Goal: Information Seeking & Learning: Learn about a topic

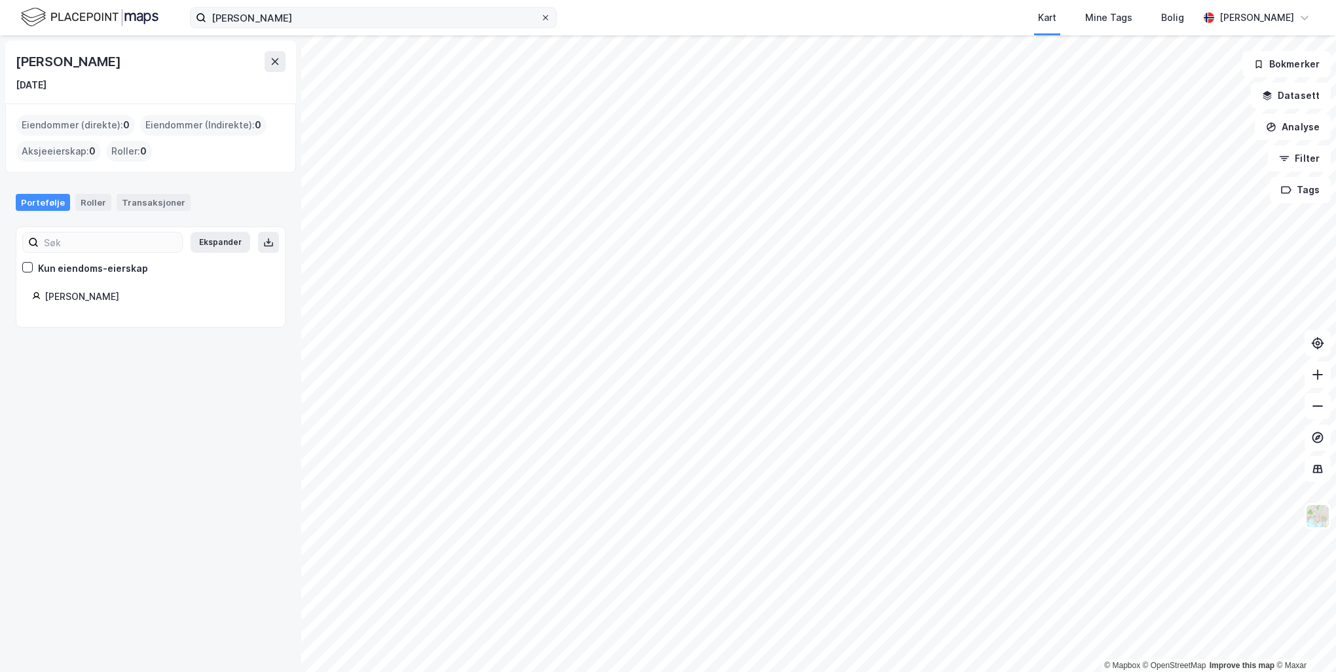
click at [548, 22] on div at bounding box center [546, 17] width 8 height 10
click at [540, 22] on input "[PERSON_NAME]" at bounding box center [373, 18] width 334 height 20
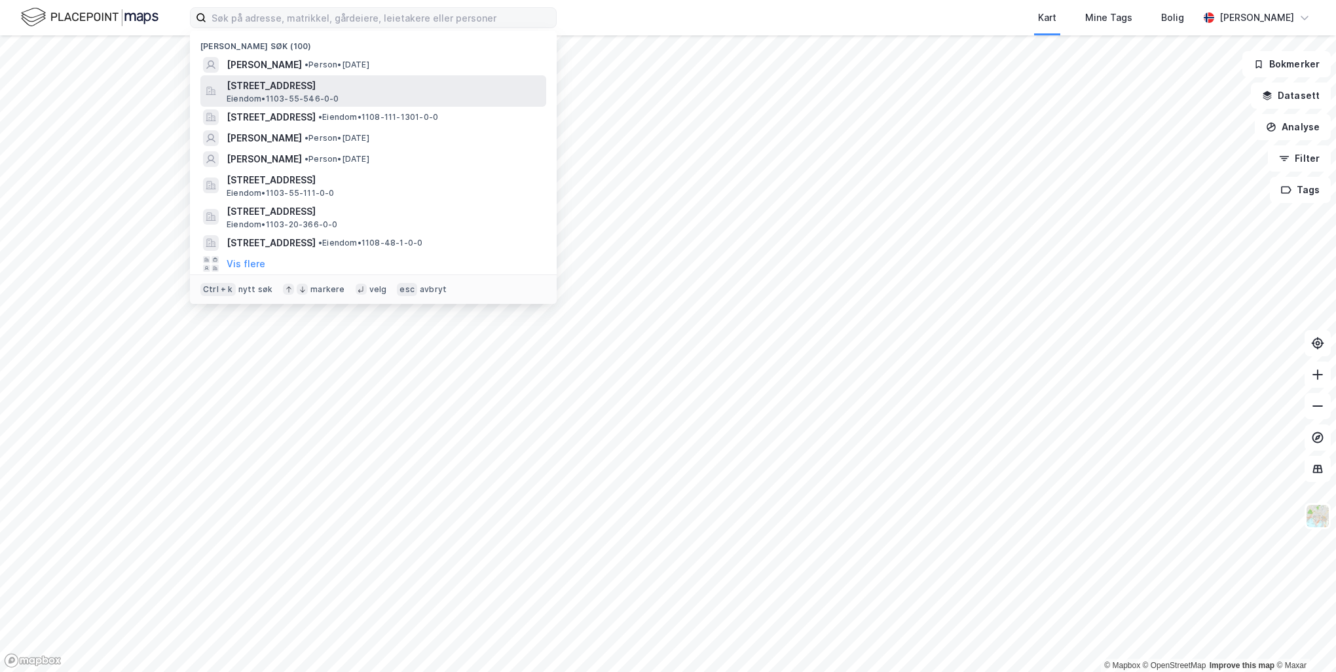
click at [362, 80] on span "[STREET_ADDRESS]" at bounding box center [384, 86] width 314 height 16
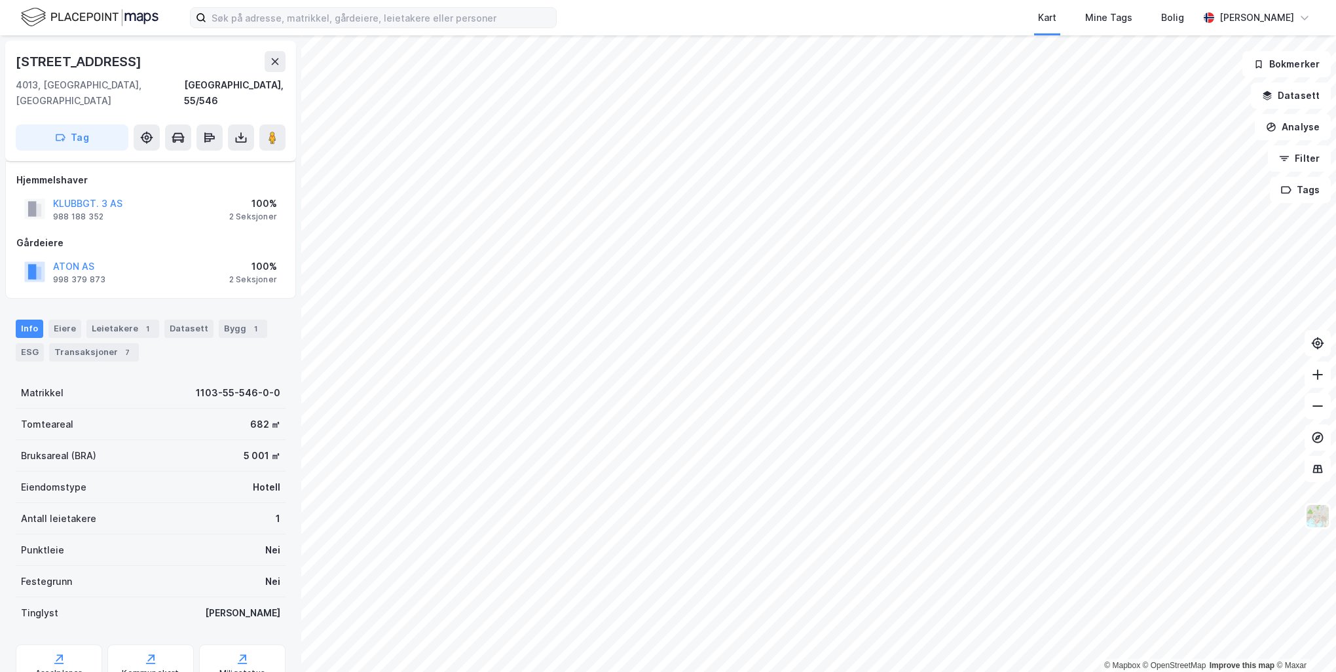
scroll to position [161, 0]
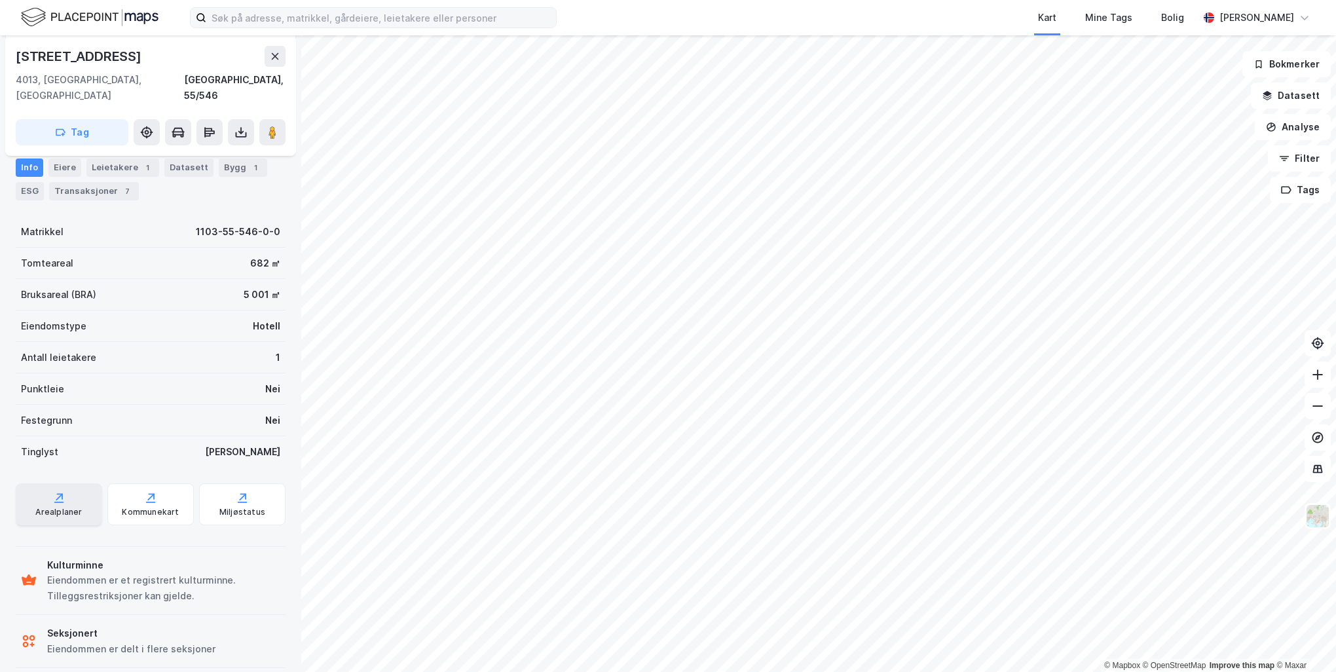
click at [60, 507] on div "Arealplaner" at bounding box center [58, 512] width 46 height 10
click at [98, 187] on div "Transaksjoner 7" at bounding box center [94, 191] width 90 height 18
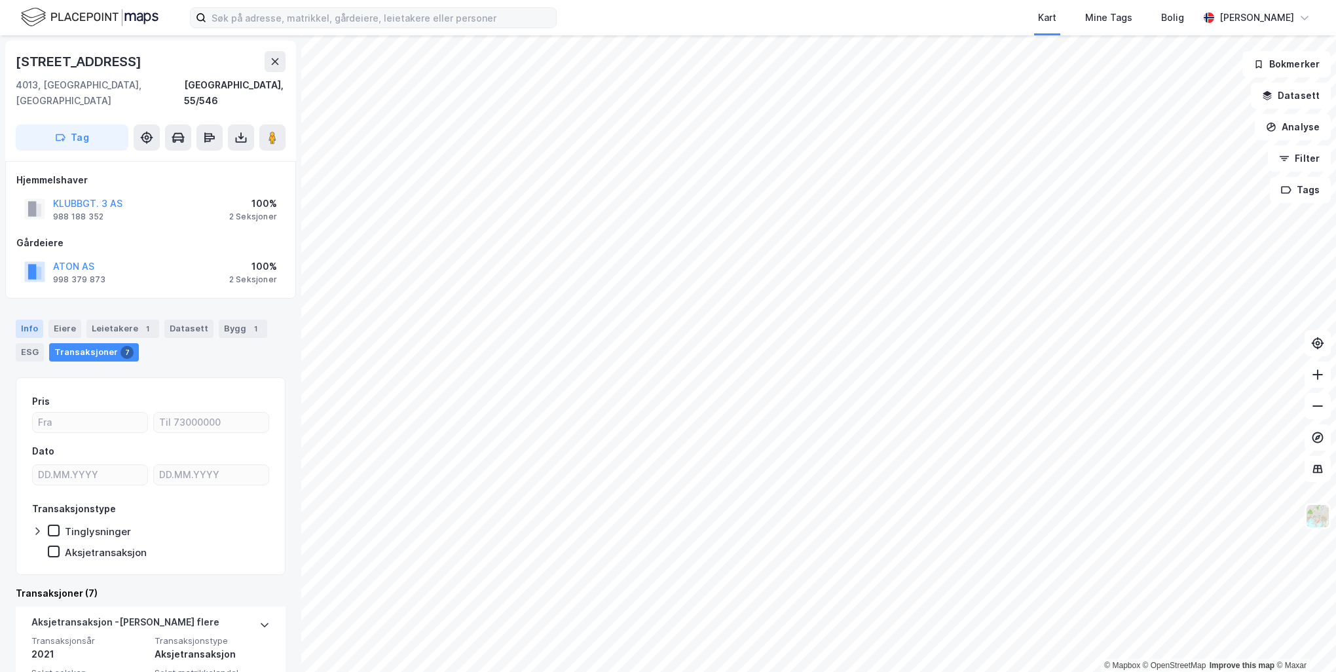
click at [28, 320] on div "Info" at bounding box center [30, 329] width 28 height 18
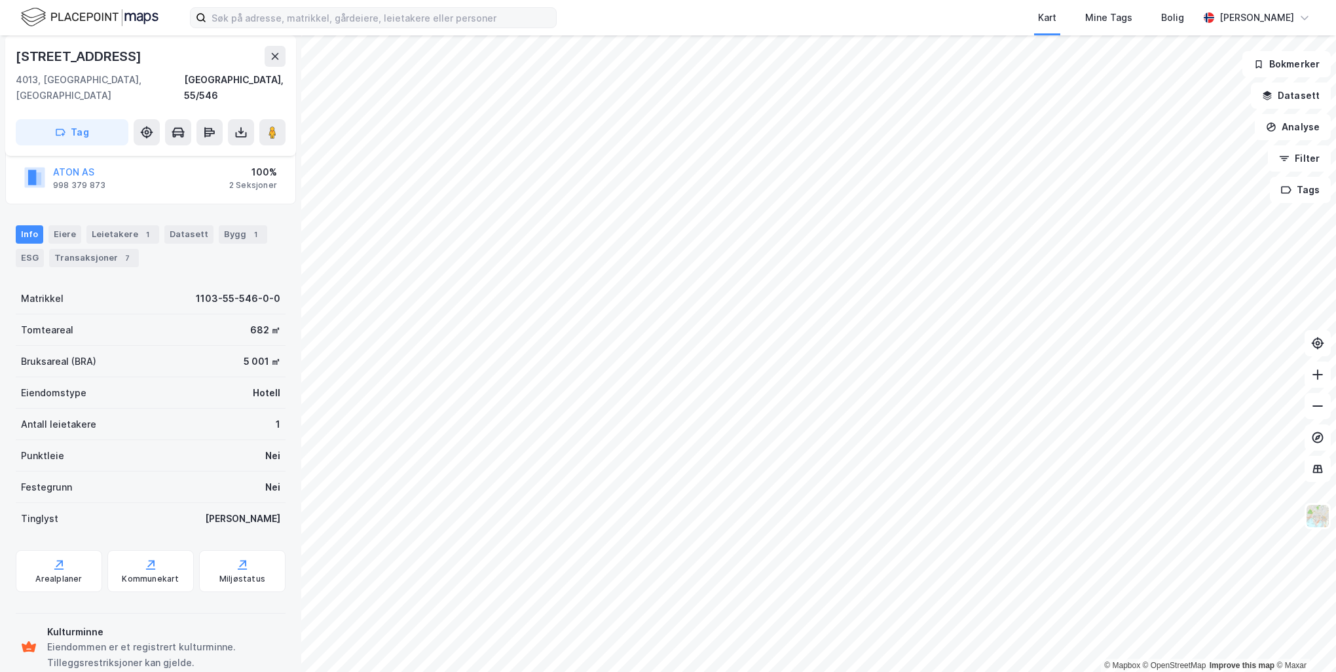
scroll to position [31, 0]
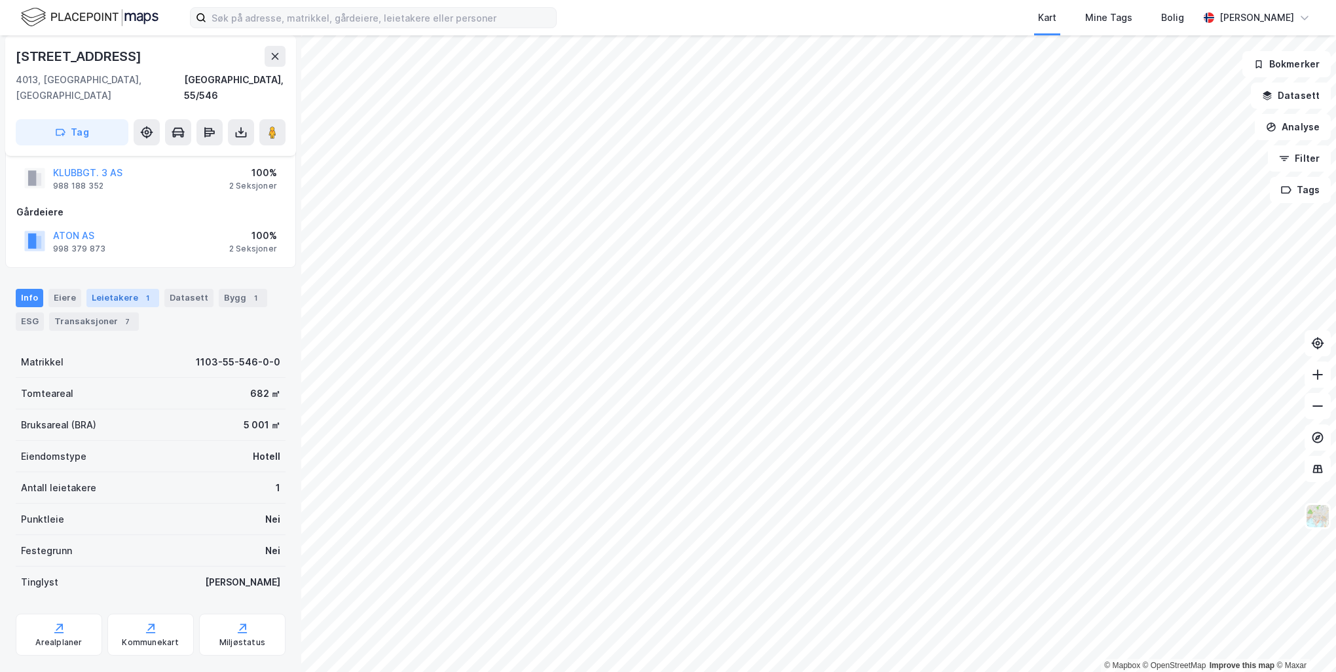
click at [124, 289] on div "Leietakere 1" at bounding box center [122, 298] width 73 height 18
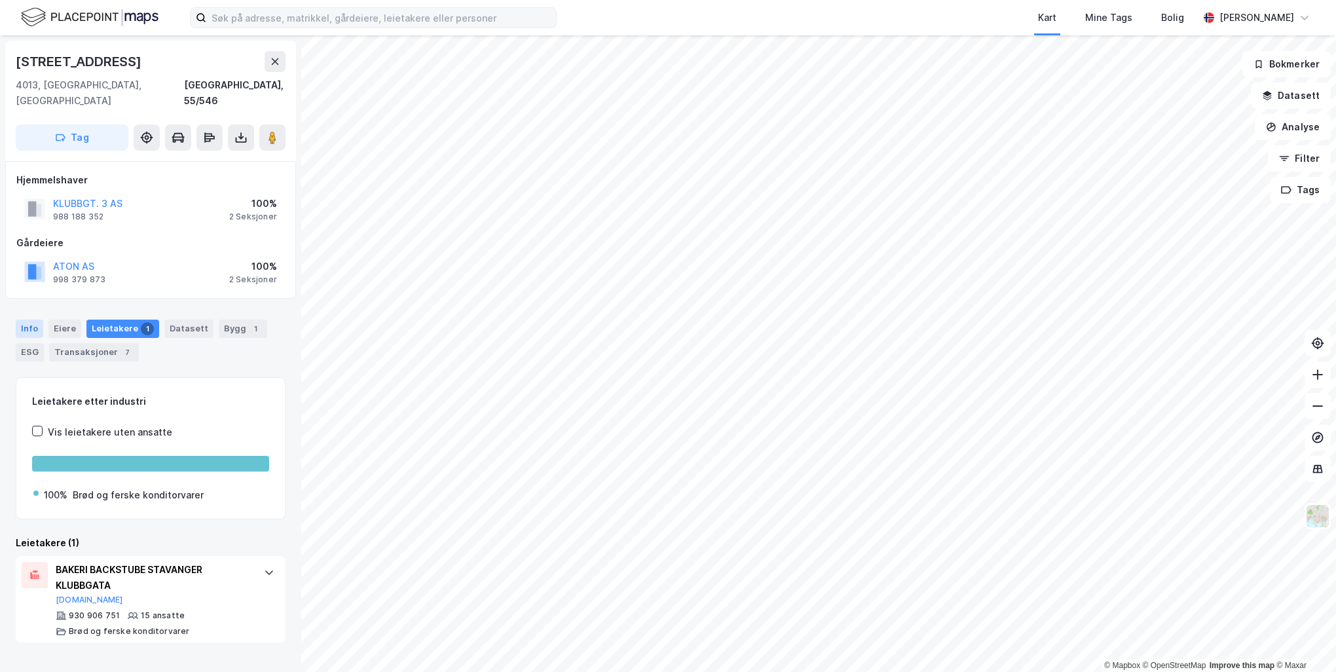
click at [28, 320] on div "Info" at bounding box center [30, 329] width 28 height 18
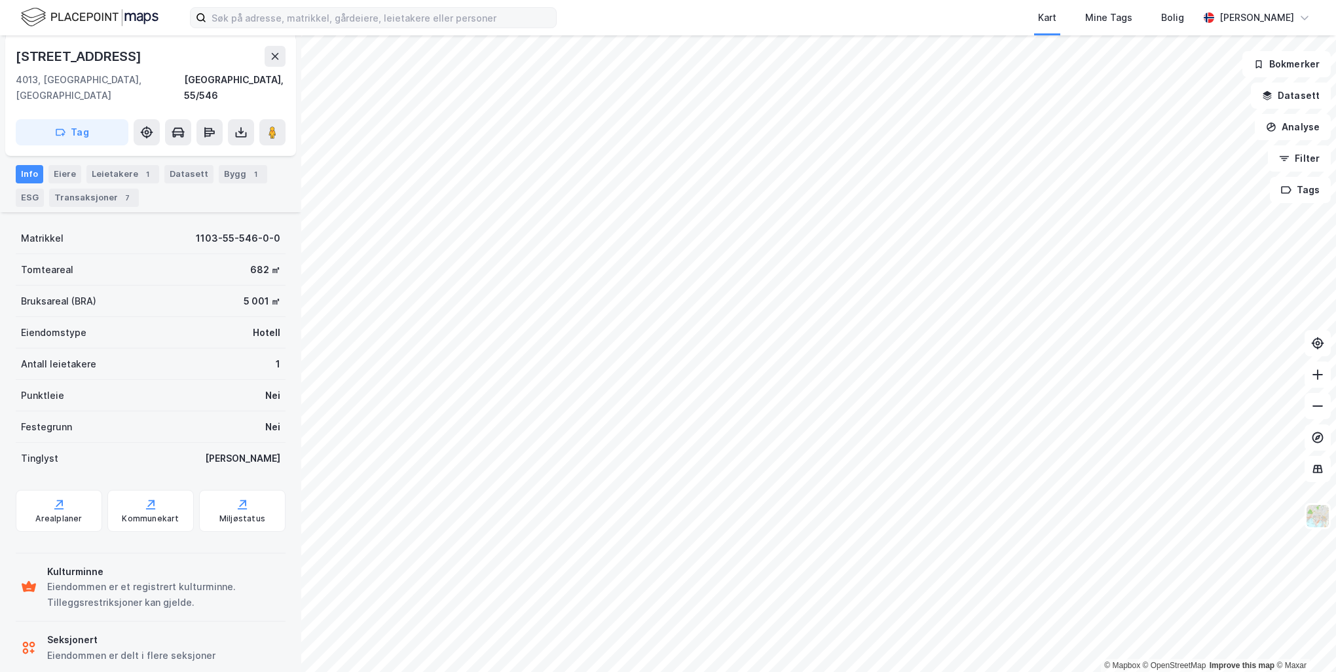
scroll to position [161, 0]
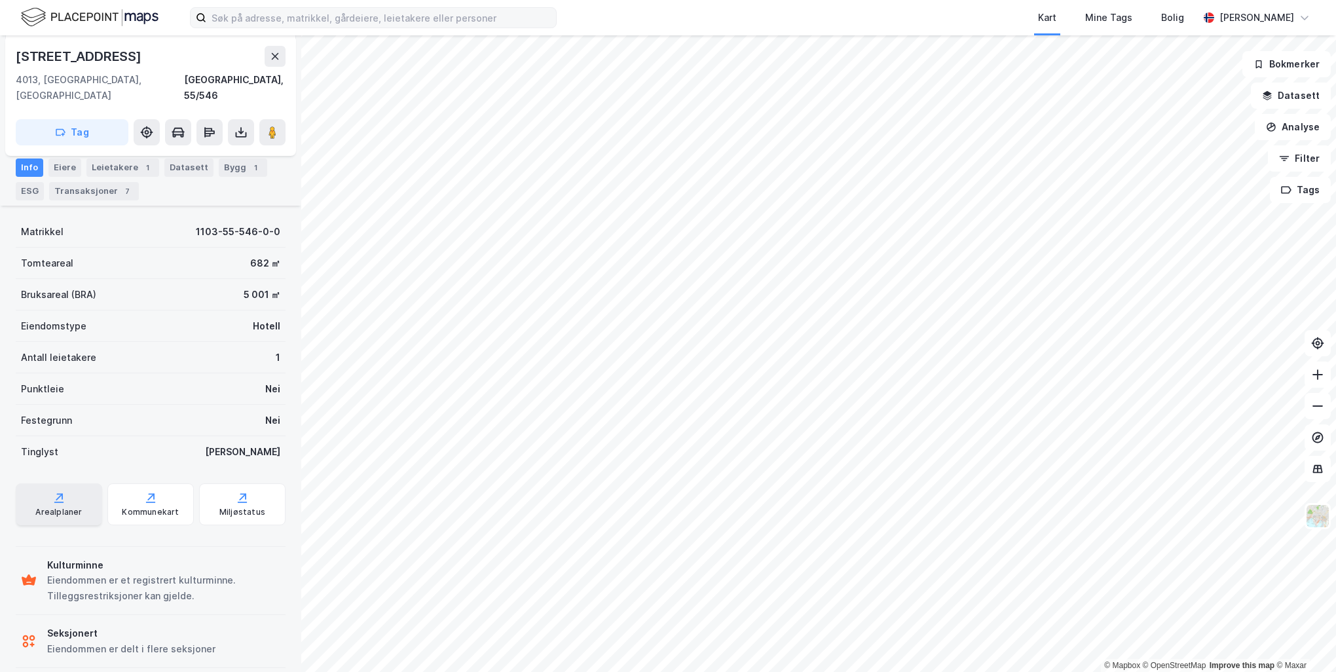
click at [60, 507] on div "Arealplaner" at bounding box center [58, 512] width 46 height 10
